Goal: Task Accomplishment & Management: Complete application form

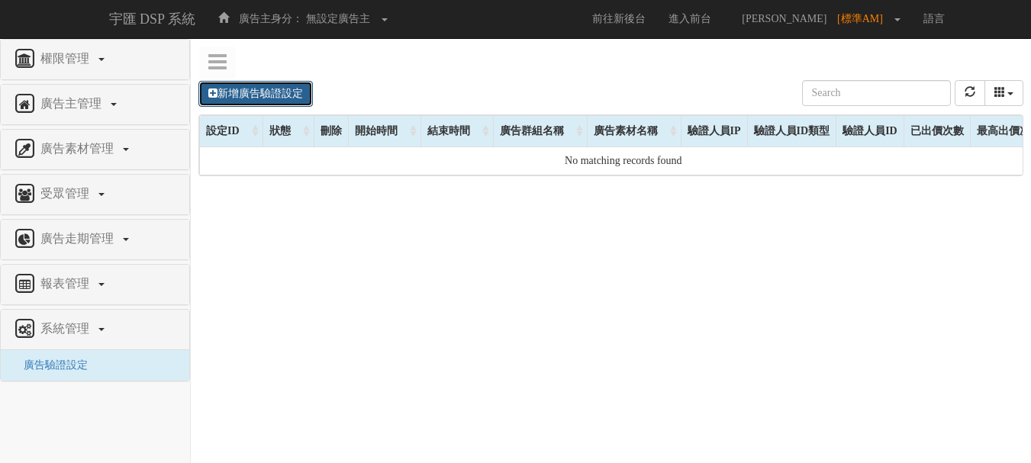
click at [279, 95] on link "新增廣告驗證設定" at bounding box center [255, 94] width 114 height 26
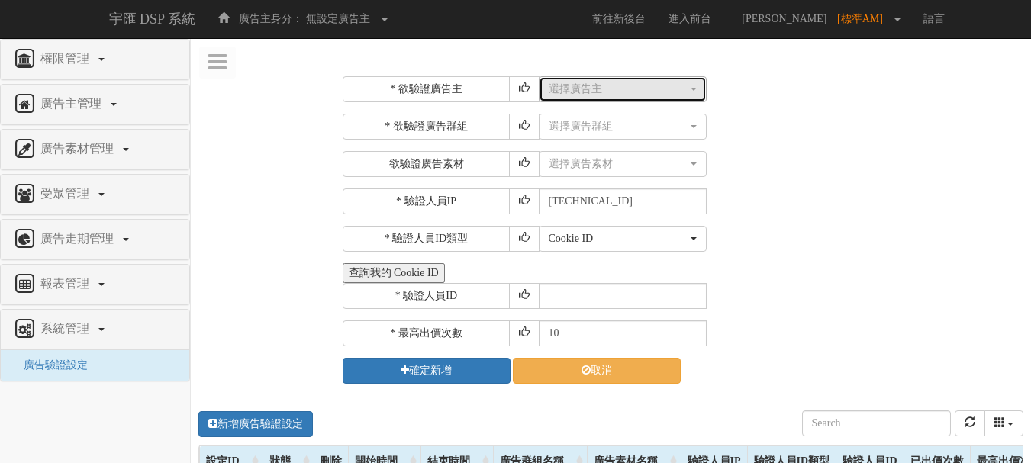
click at [590, 92] on div "選擇廣告主" at bounding box center [617, 89] width 139 height 15
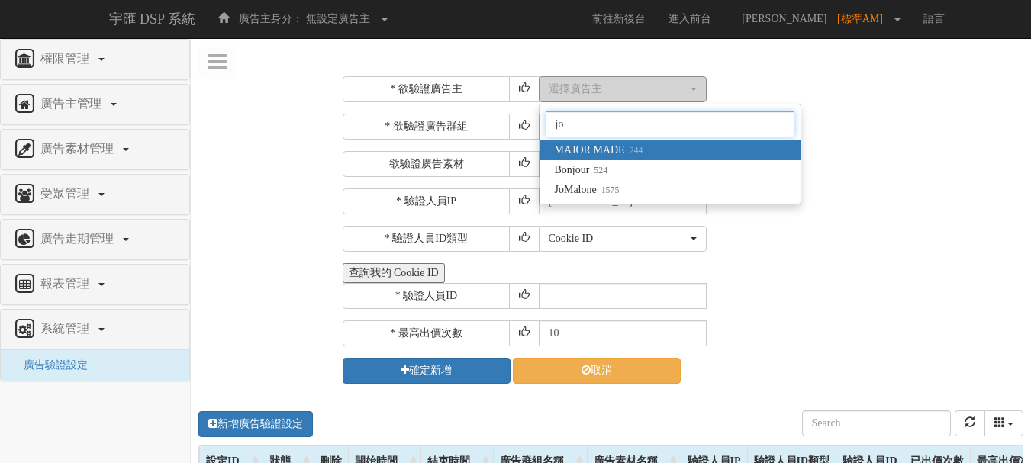
type input "j"
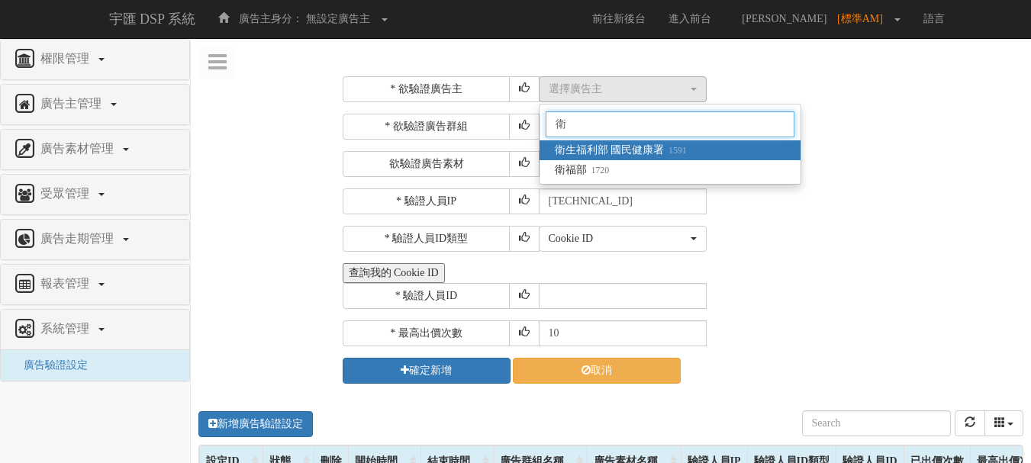
type input "衛"
click at [643, 145] on span "衛生福利部 國民健康署 1591" at bounding box center [621, 150] width 132 height 15
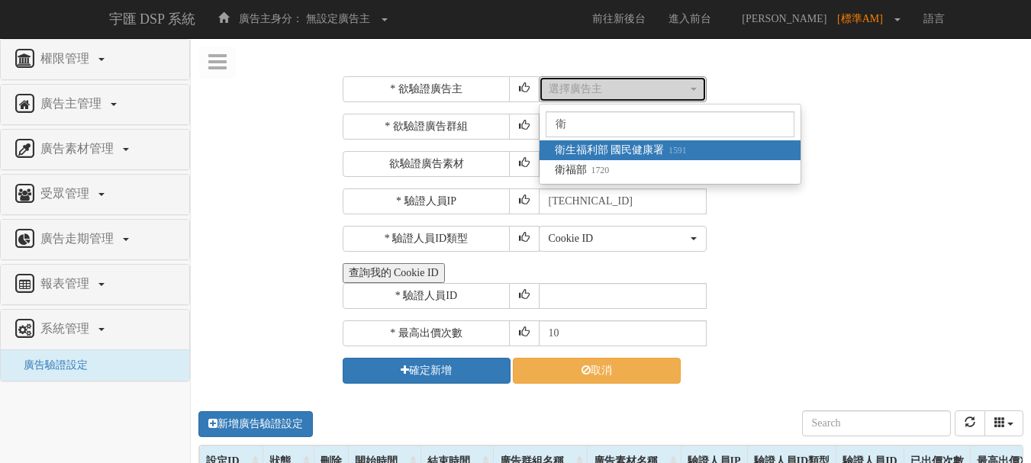
select select "1591"
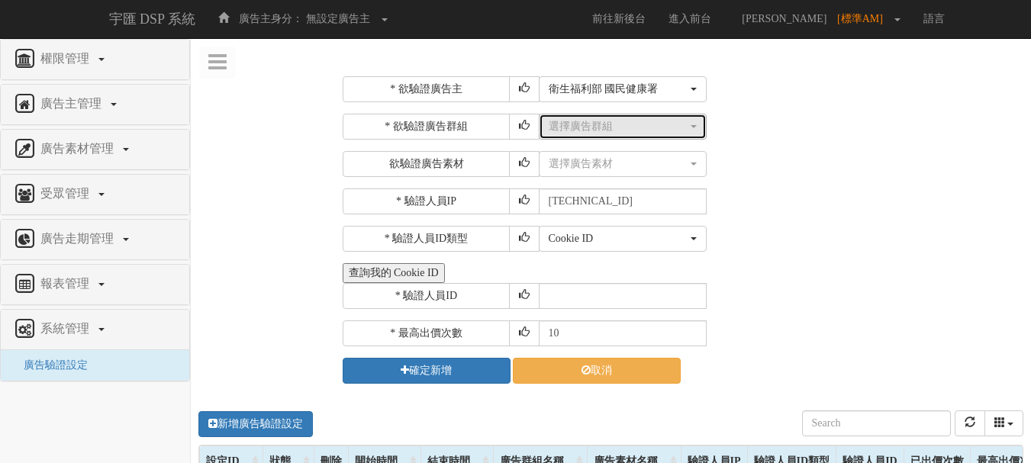
click at [636, 126] on div "選擇廣告群組" at bounding box center [617, 126] width 139 height 15
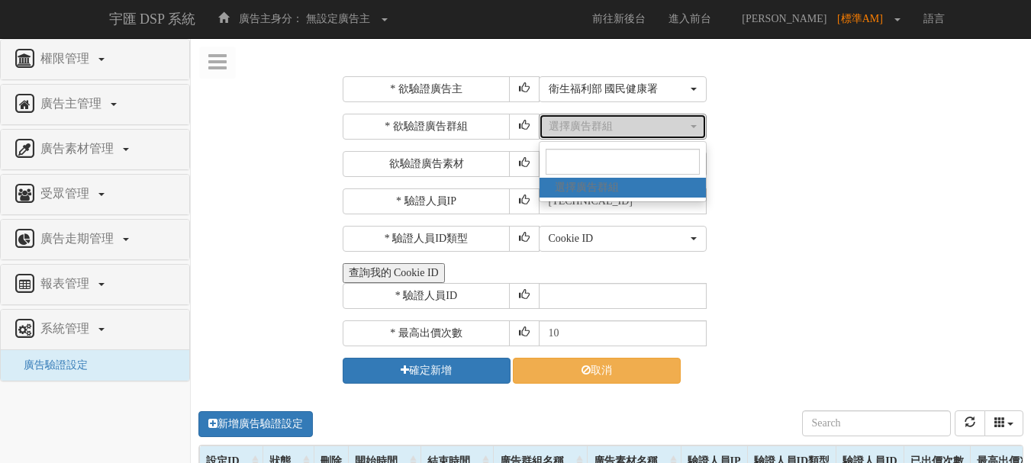
click at [636, 125] on div "選擇廣告群組" at bounding box center [617, 126] width 139 height 15
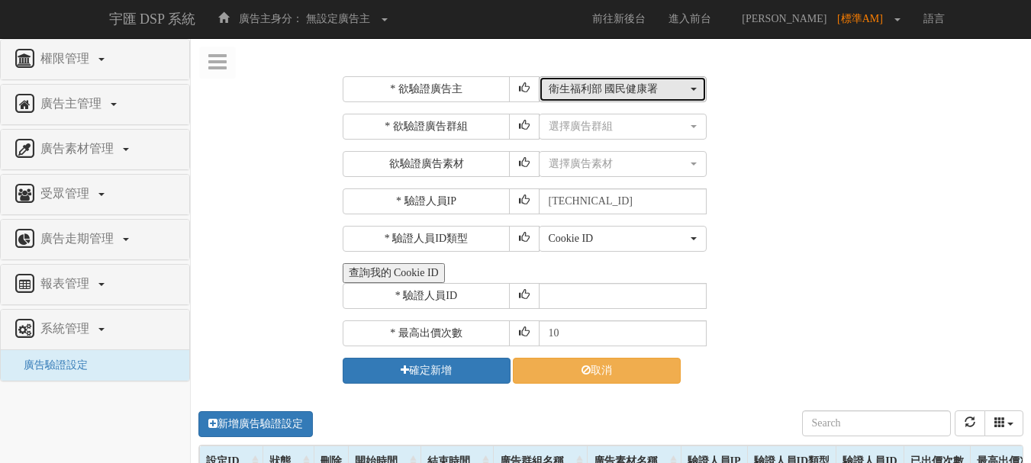
click at [629, 98] on button "衛生福利部 國民健康署" at bounding box center [623, 89] width 168 height 26
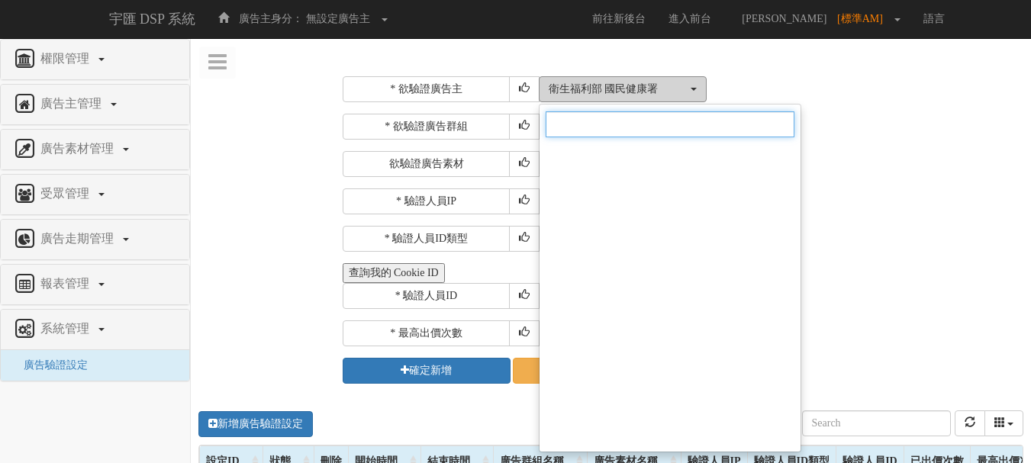
scroll to position [10249, 0]
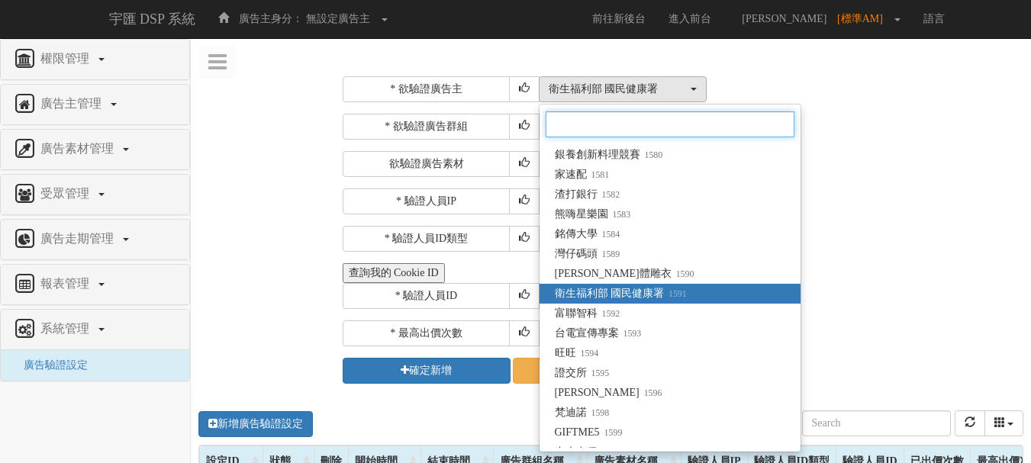
click at [637, 132] on input "Search" at bounding box center [669, 124] width 249 height 26
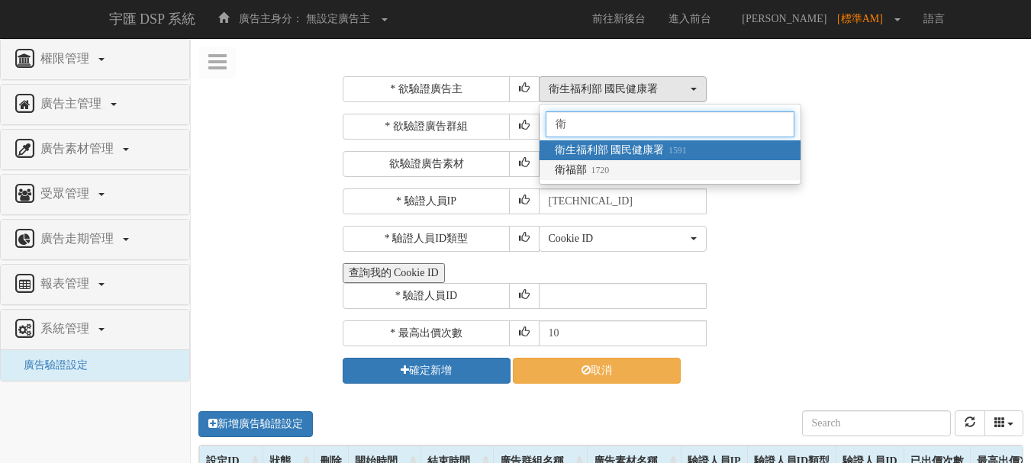
type input "衛"
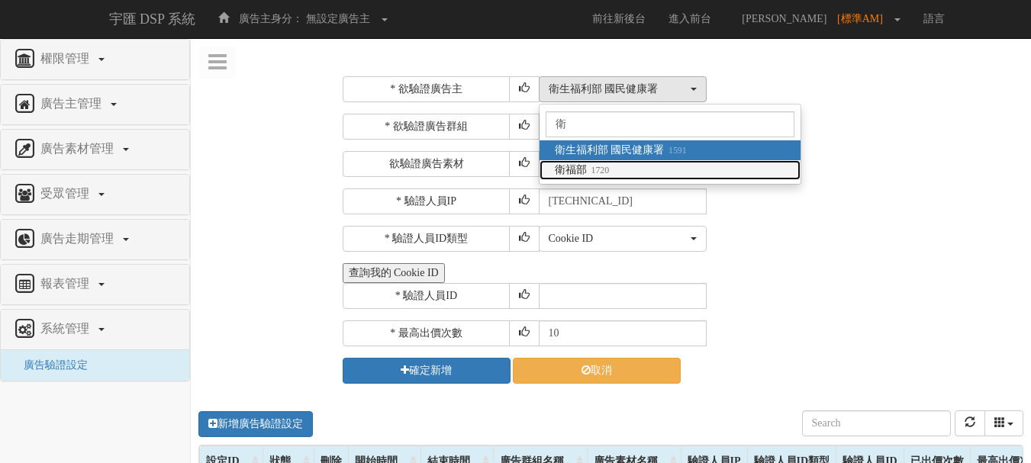
click at [600, 163] on span "衛福部 1720" at bounding box center [582, 169] width 55 height 15
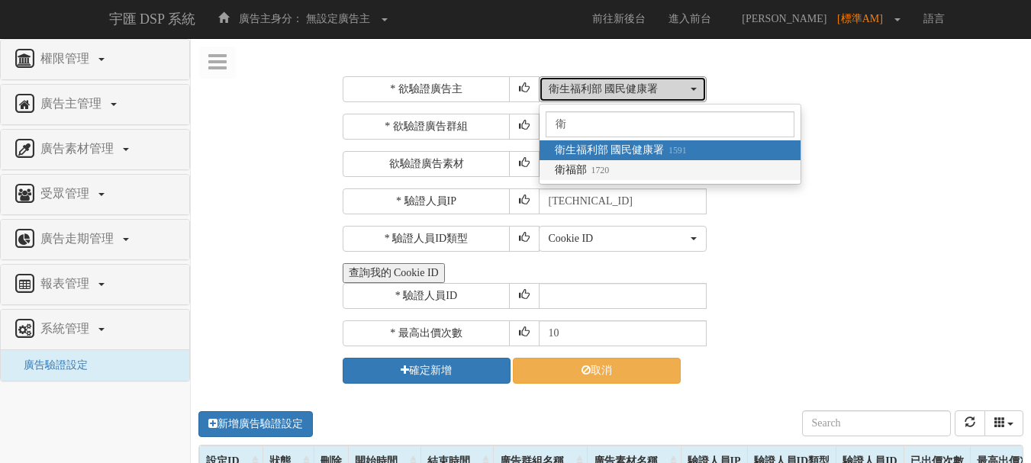
select select "1720"
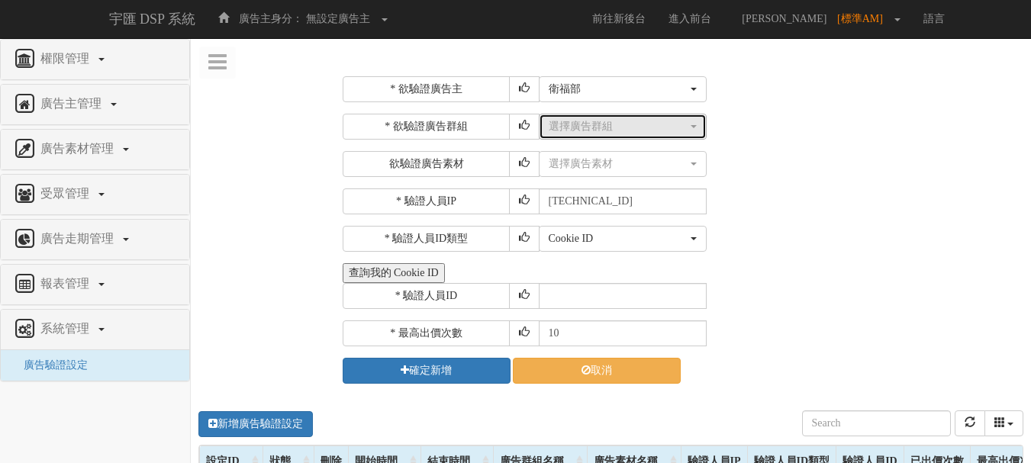
click at [612, 130] on div "選擇廣告群組" at bounding box center [617, 126] width 139 height 15
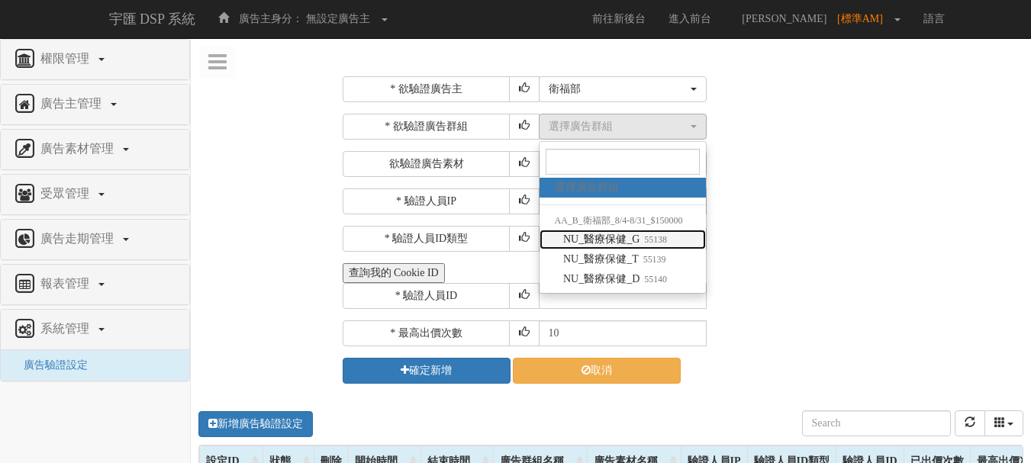
click at [642, 242] on small "55138" at bounding box center [652, 239] width 27 height 11
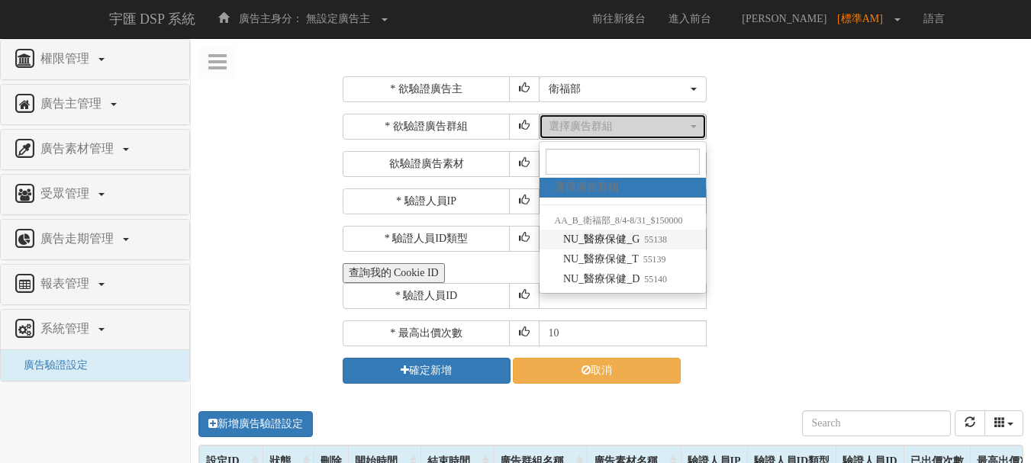
select select "55138"
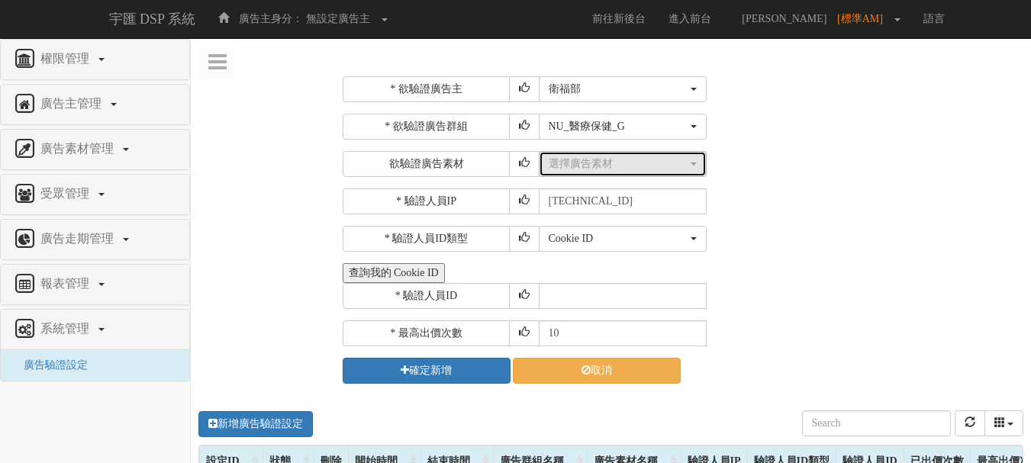
click at [621, 172] on button "選擇廣告素材" at bounding box center [623, 164] width 168 height 26
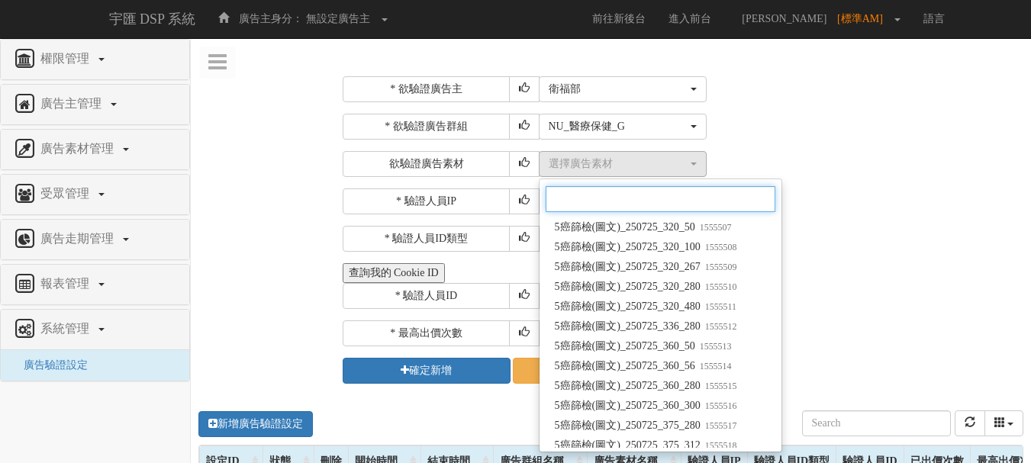
scroll to position [873, 0]
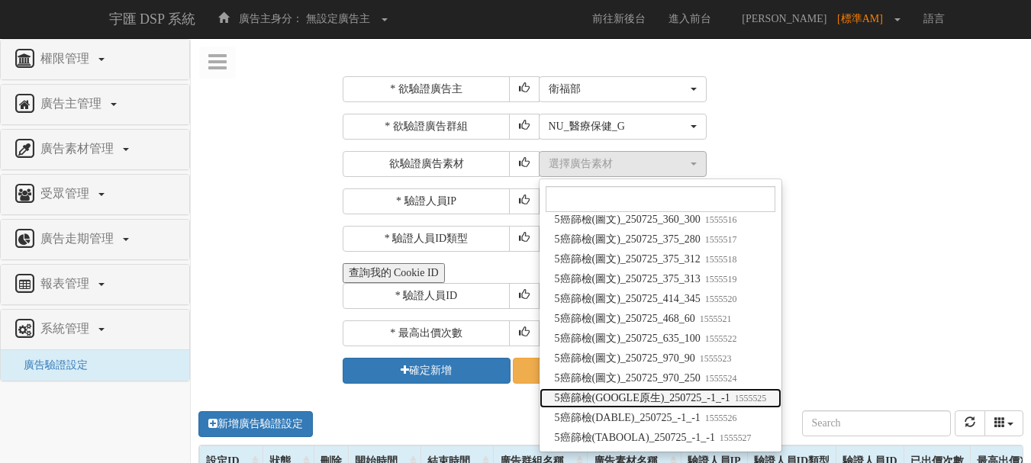
click at [662, 401] on span "5癌篩檢(GOOGLE原生)_250725_-1_-1 1555525" at bounding box center [661, 398] width 212 height 15
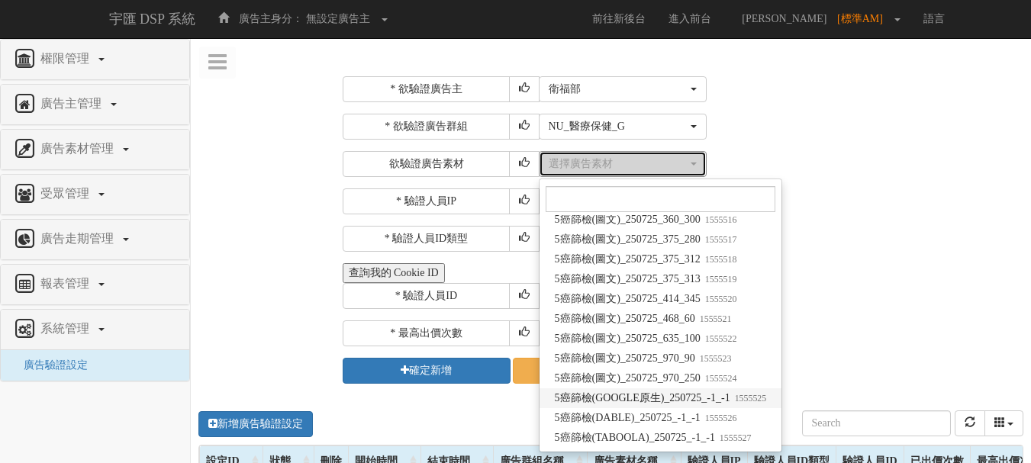
select select "1555525"
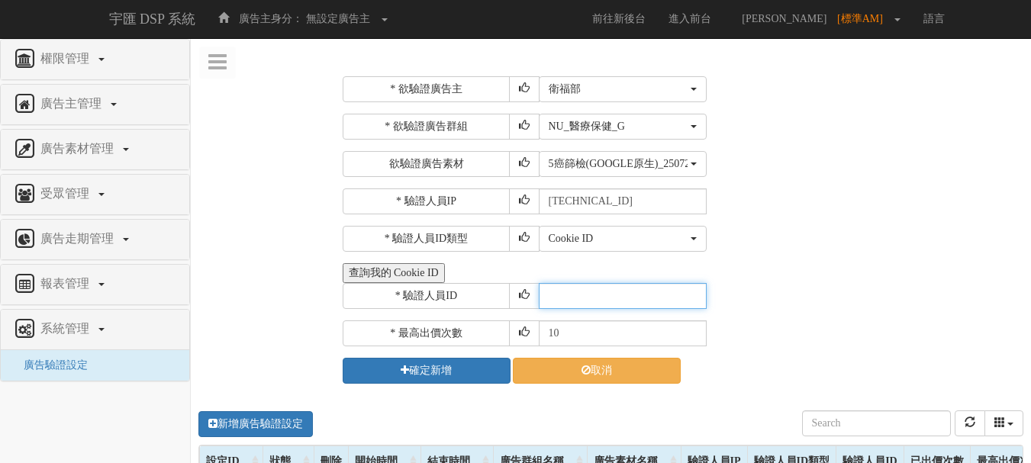
click at [610, 294] on input "text" at bounding box center [623, 296] width 168 height 26
type input "CER20250507102708866295"
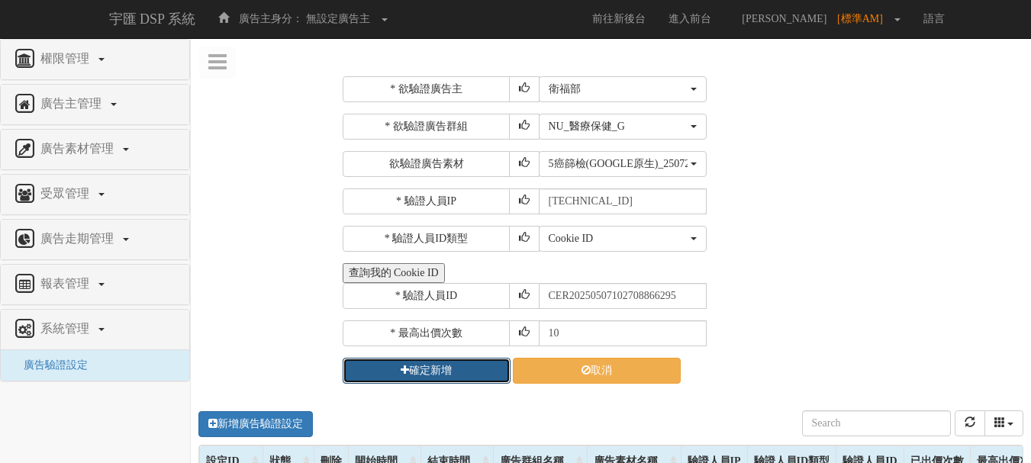
click at [449, 371] on button "確定新增" at bounding box center [427, 371] width 168 height 26
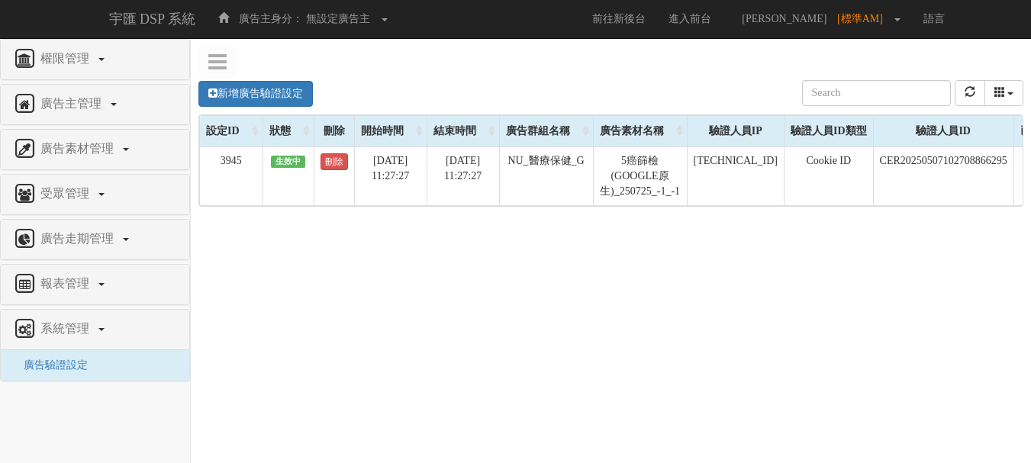
scroll to position [0, 148]
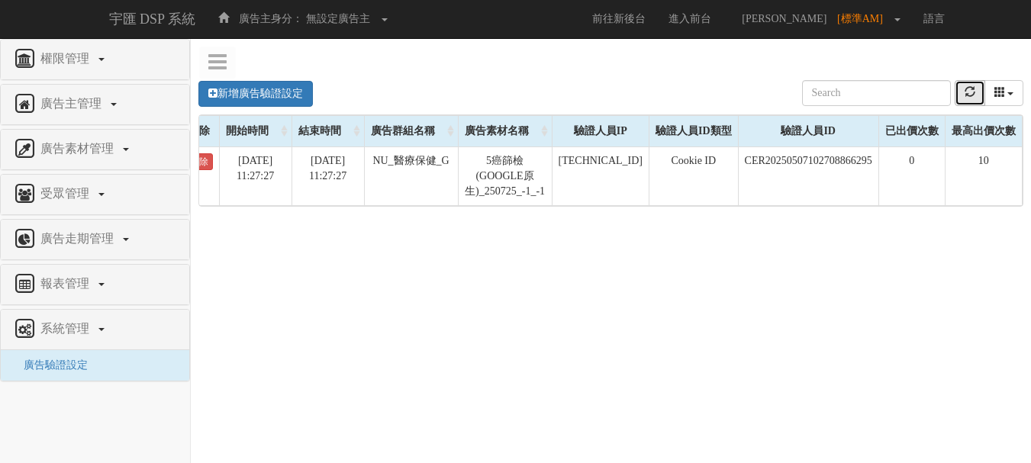
click at [968, 101] on button "refresh" at bounding box center [969, 93] width 31 height 26
click at [969, 99] on button "refresh" at bounding box center [969, 93] width 31 height 26
click at [976, 92] on button "refresh" at bounding box center [969, 93] width 31 height 26
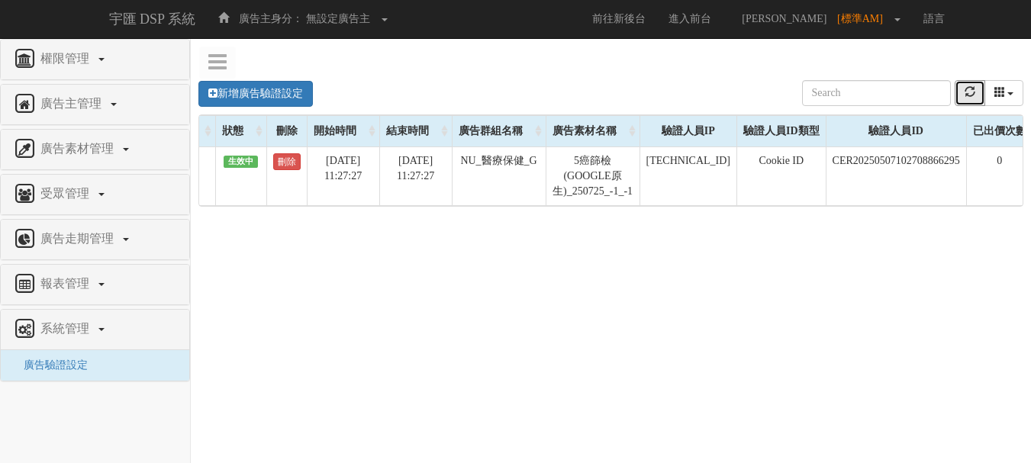
scroll to position [0, 0]
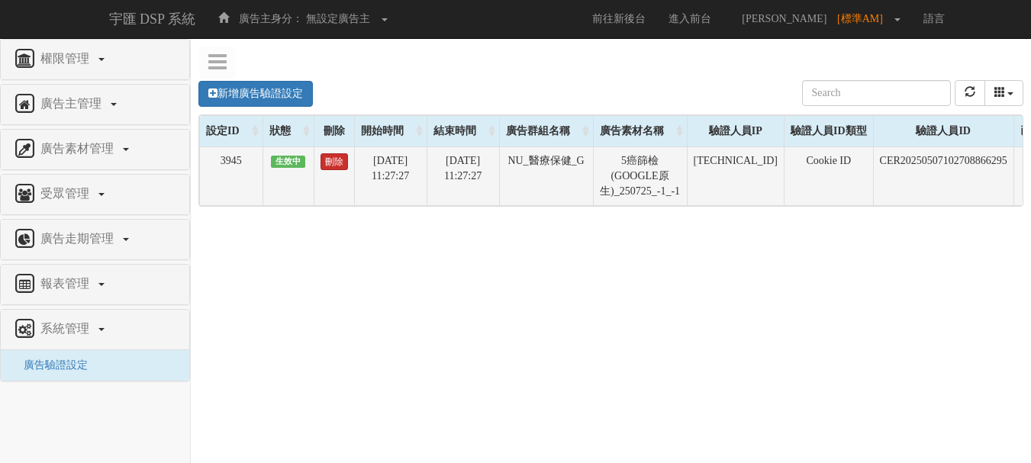
click at [326, 161] on link "刪除" at bounding box center [333, 161] width 27 height 17
